Goal: Answer question/provide support: Share knowledge or assist other users

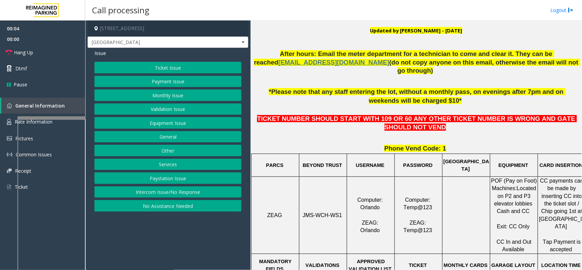
scroll to position [213, 0]
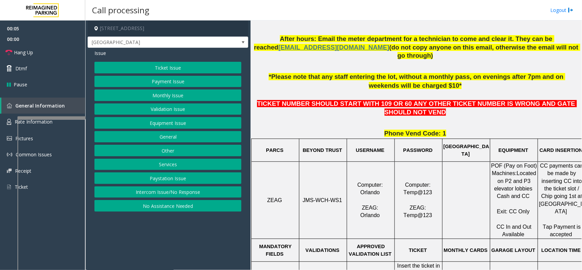
click at [319, 197] on span "JMS-WCH-WS1" at bounding box center [323, 200] width 40 height 6
copy p "JMS-WCH-WS1"
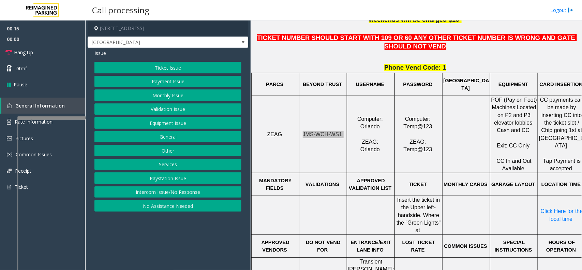
scroll to position [341, 0]
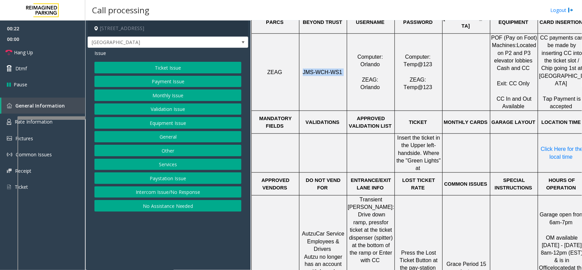
click at [166, 66] on button "Ticket Issue" at bounding box center [167, 68] width 147 height 12
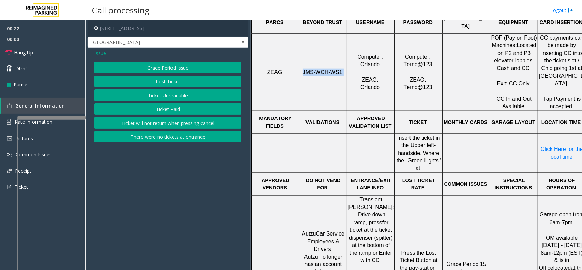
click at [164, 92] on button "Ticket Unreadable" at bounding box center [167, 95] width 147 height 12
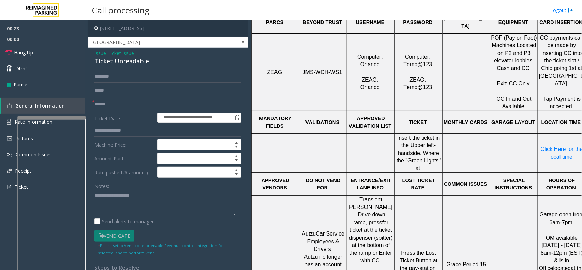
click at [113, 103] on input "text" at bounding box center [167, 104] width 147 height 12
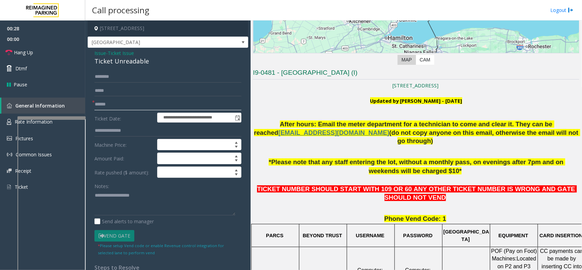
scroll to position [170, 0]
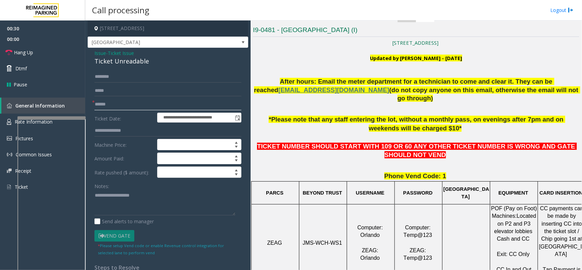
click at [111, 106] on input "text" at bounding box center [167, 104] width 147 height 12
type input "******"
click at [128, 60] on div "Ticket Unreadable" at bounding box center [167, 61] width 147 height 9
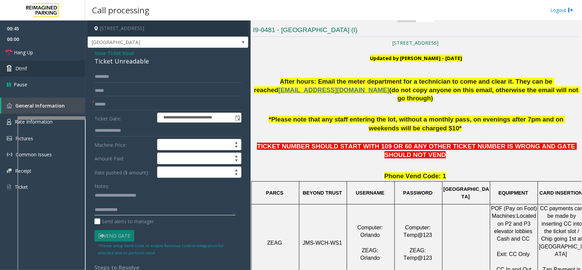
type textarea "**********"
click at [152, 212] on textarea at bounding box center [164, 202] width 141 height 26
click at [117, 53] on span "Ticket Issue" at bounding box center [121, 52] width 26 height 7
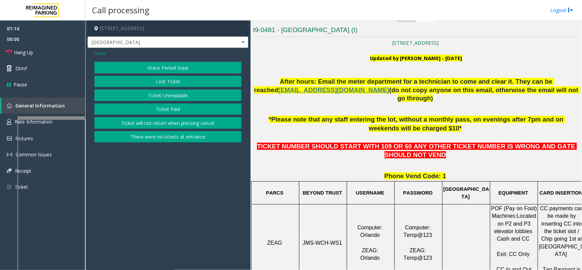
click at [97, 53] on span "Issue" at bounding box center [100, 52] width 12 height 7
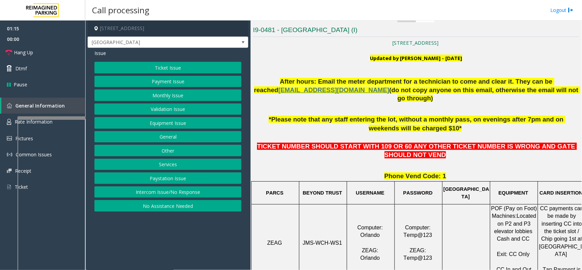
click at [154, 112] on button "Validation Issue" at bounding box center [167, 109] width 147 height 12
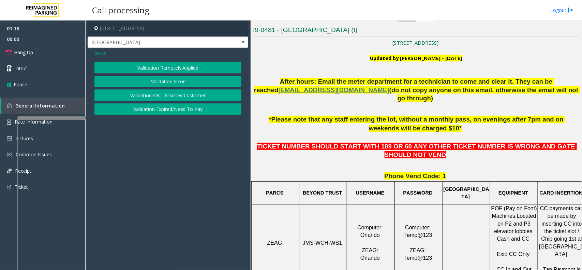
click at [166, 79] on button "Validation Error" at bounding box center [167, 82] width 147 height 12
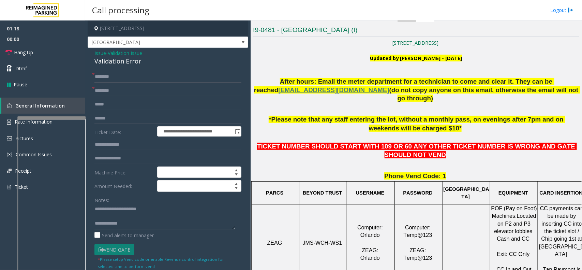
click at [111, 52] on span "Validation Issue" at bounding box center [125, 52] width 34 height 7
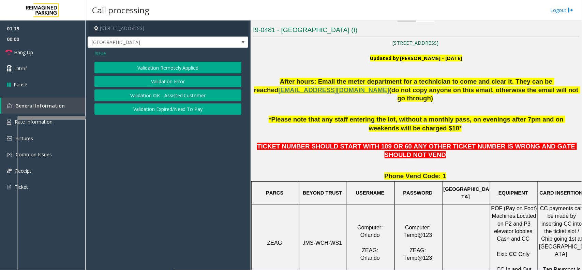
click at [101, 51] on span "Issue" at bounding box center [100, 52] width 12 height 7
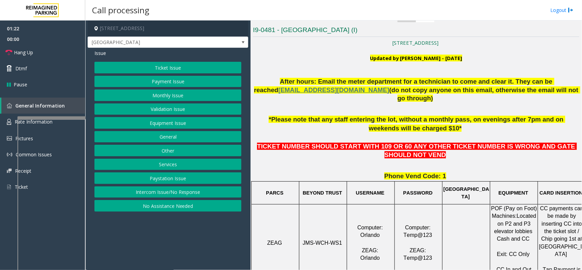
click at [152, 61] on div "Issue Ticket Issue Payment Issue Monthly Issue Validation Issue Equipment Issue…" at bounding box center [168, 131] width 161 height 167
click at [154, 67] on button "Ticket Issue" at bounding box center [167, 68] width 147 height 12
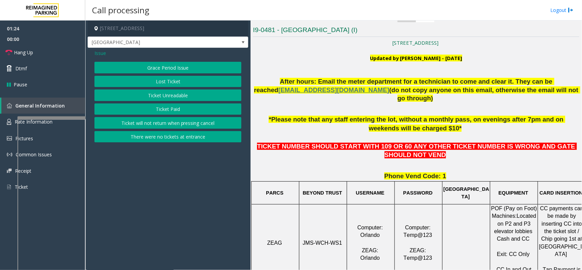
click at [154, 95] on button "Ticket Unreadable" at bounding box center [167, 95] width 147 height 12
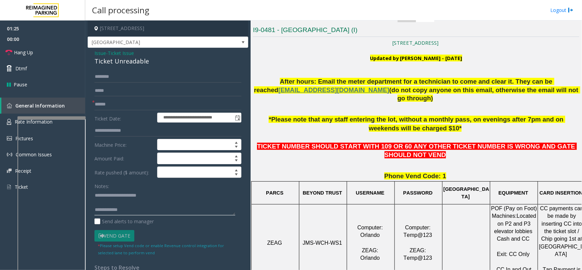
click at [151, 210] on textarea at bounding box center [164, 202] width 141 height 26
click at [29, 55] on span "Hang Up" at bounding box center [23, 52] width 19 height 7
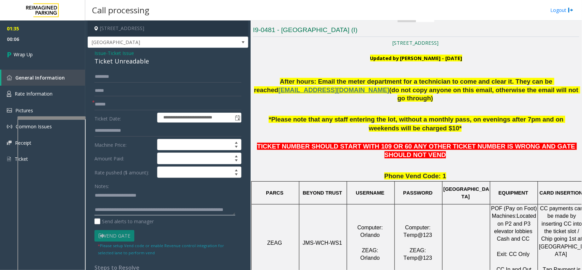
scroll to position [0, 0]
type textarea "**********"
click at [6, 53] on link "Wrap Up" at bounding box center [42, 54] width 85 height 20
